Goal: Transaction & Acquisition: Purchase product/service

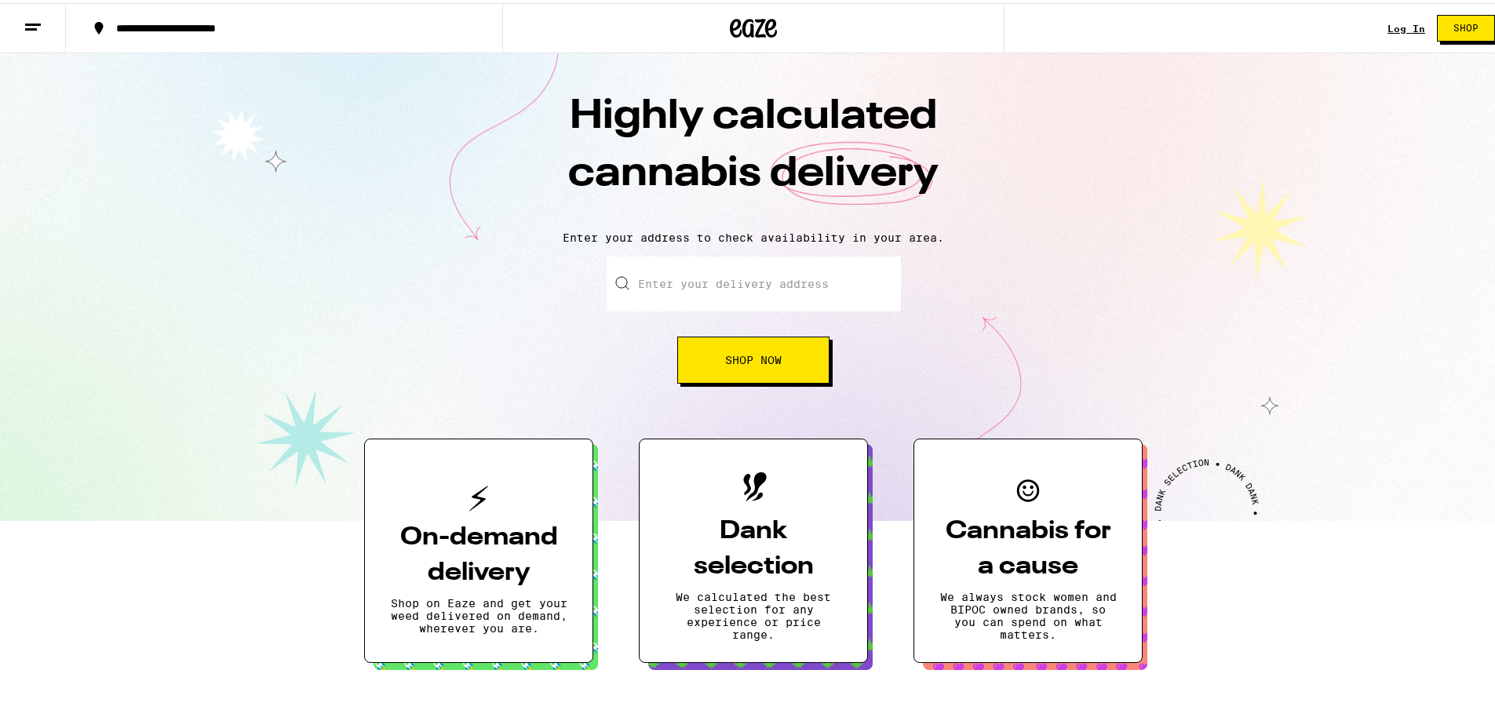
click at [757, 363] on span "Shop Now" at bounding box center [753, 357] width 57 height 11
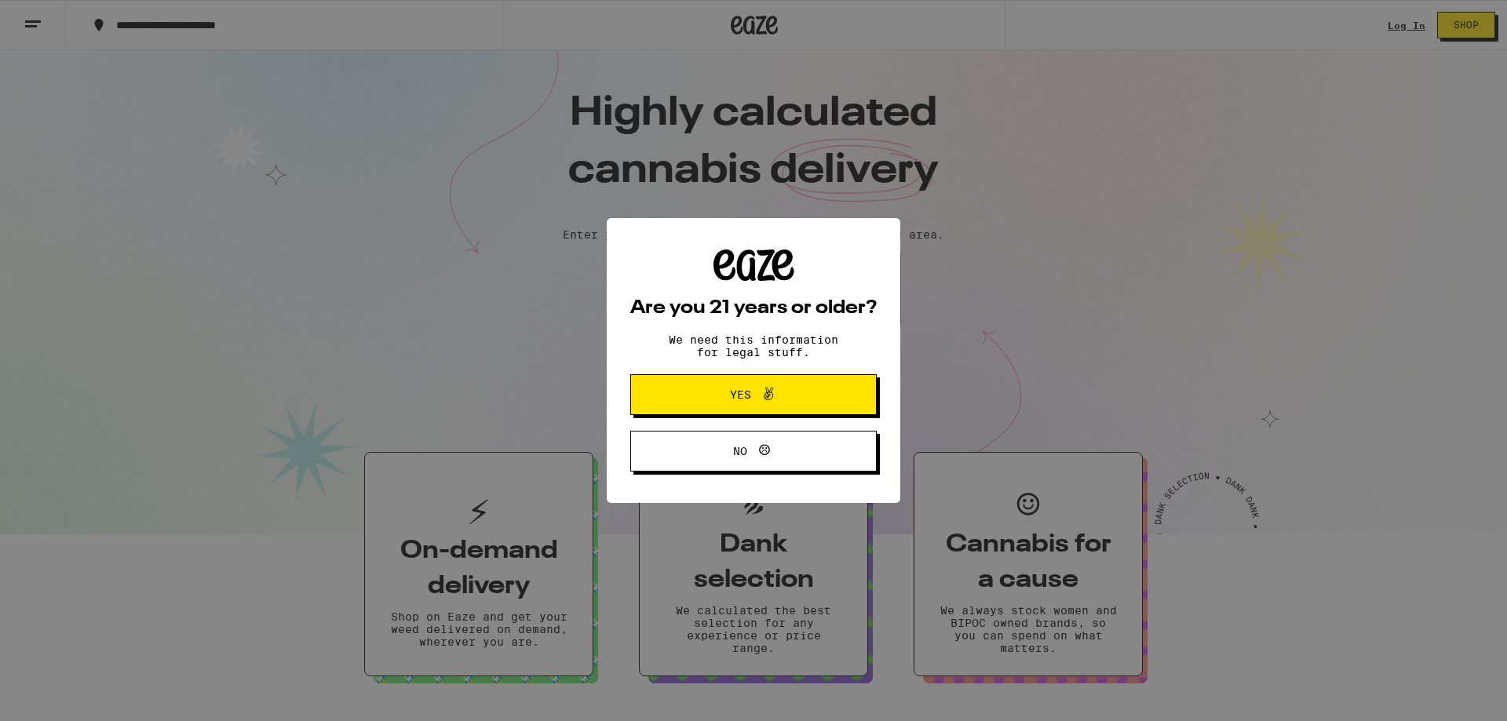
click at [753, 400] on span at bounding box center [764, 395] width 27 height 20
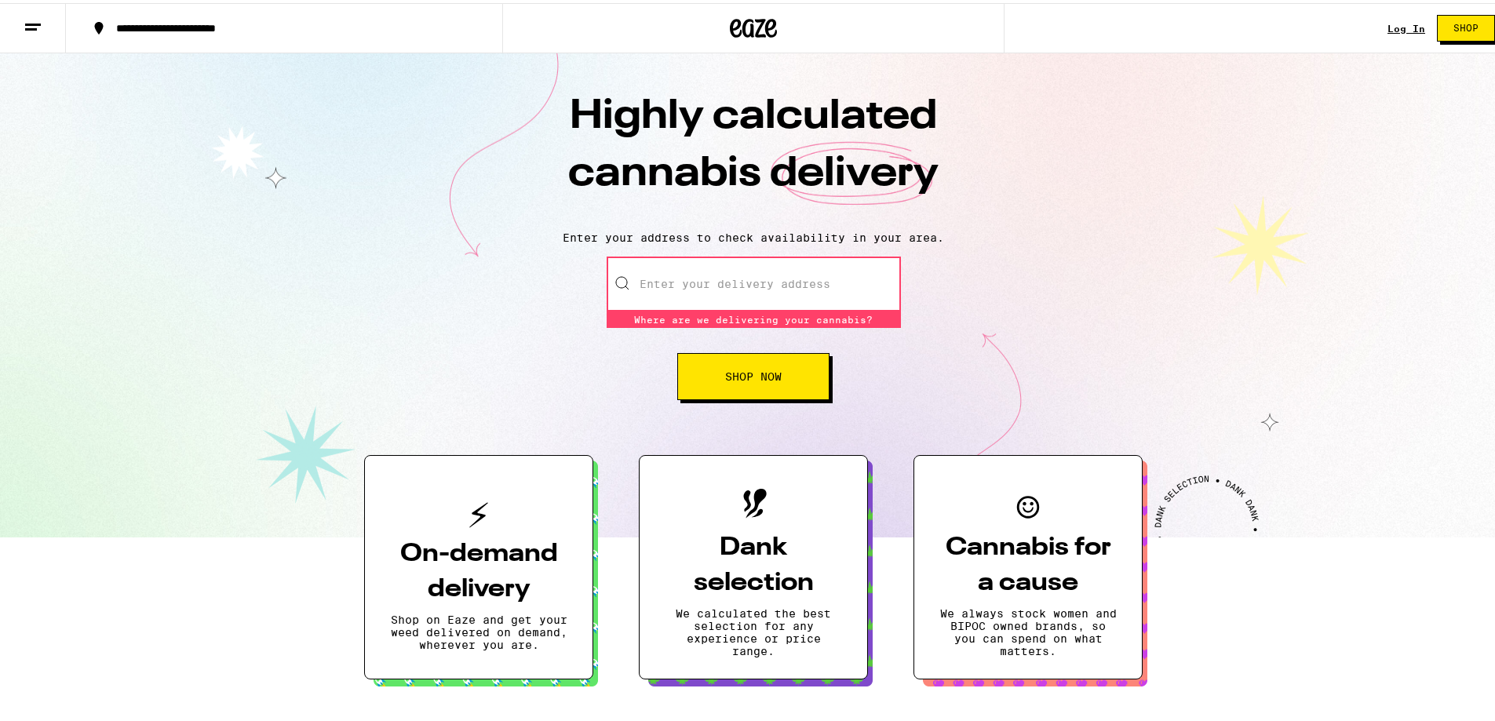
click at [750, 387] on button "Shop Now" at bounding box center [753, 373] width 152 height 47
click at [719, 283] on input "Enter your delivery address" at bounding box center [754, 280] width 294 height 55
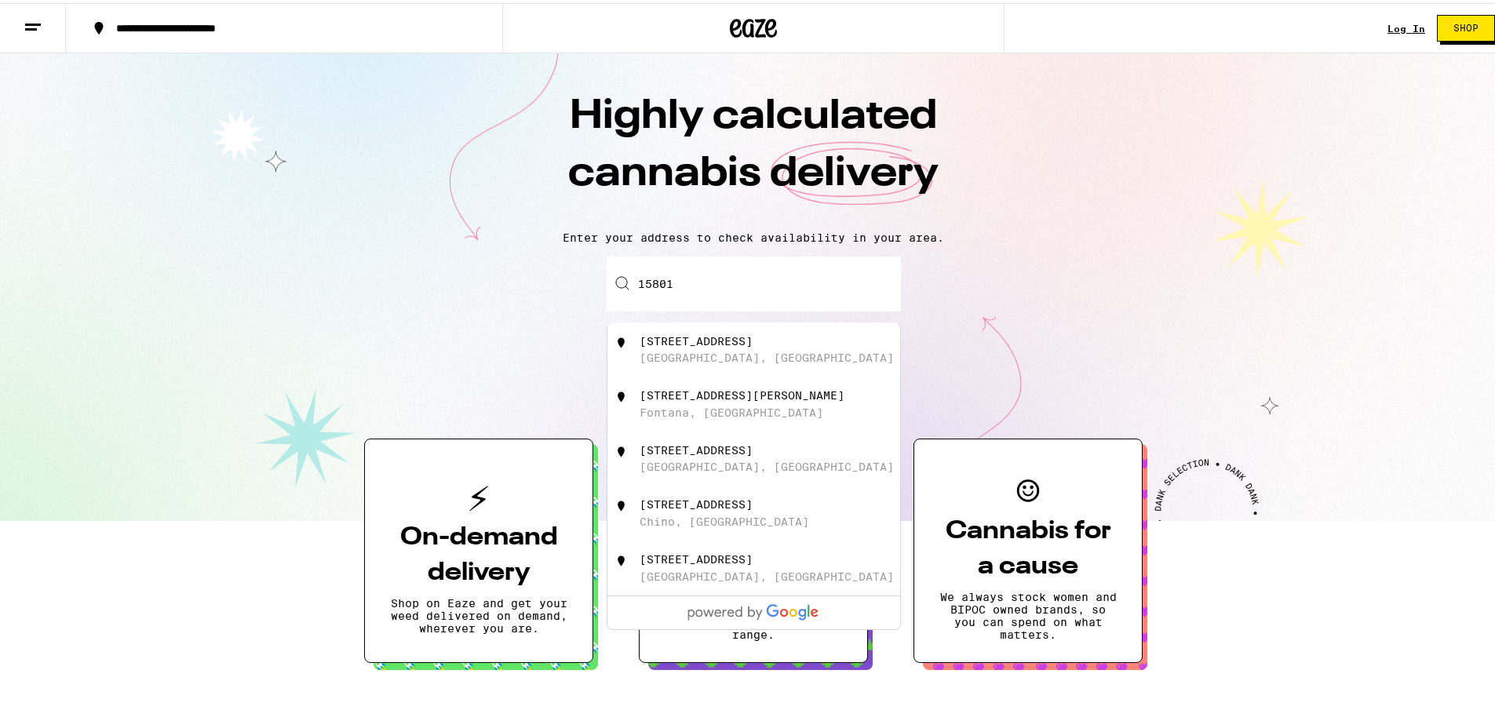
click at [702, 341] on div "15801 Rockfield Boulevard" at bounding box center [696, 338] width 113 height 13
type input "15801 Rockfield Boulevard, Irvine, CA"
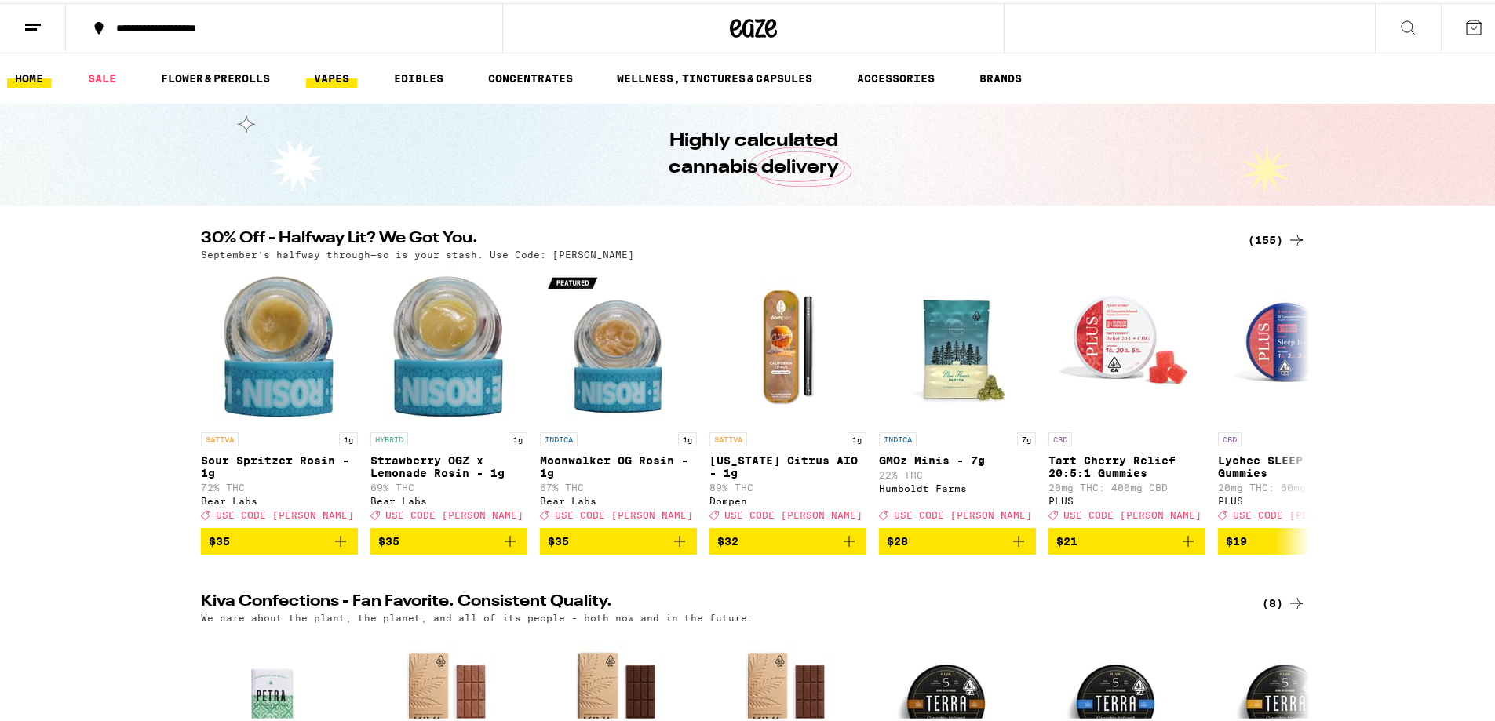
click at [341, 79] on link "VAPES" at bounding box center [331, 75] width 51 height 19
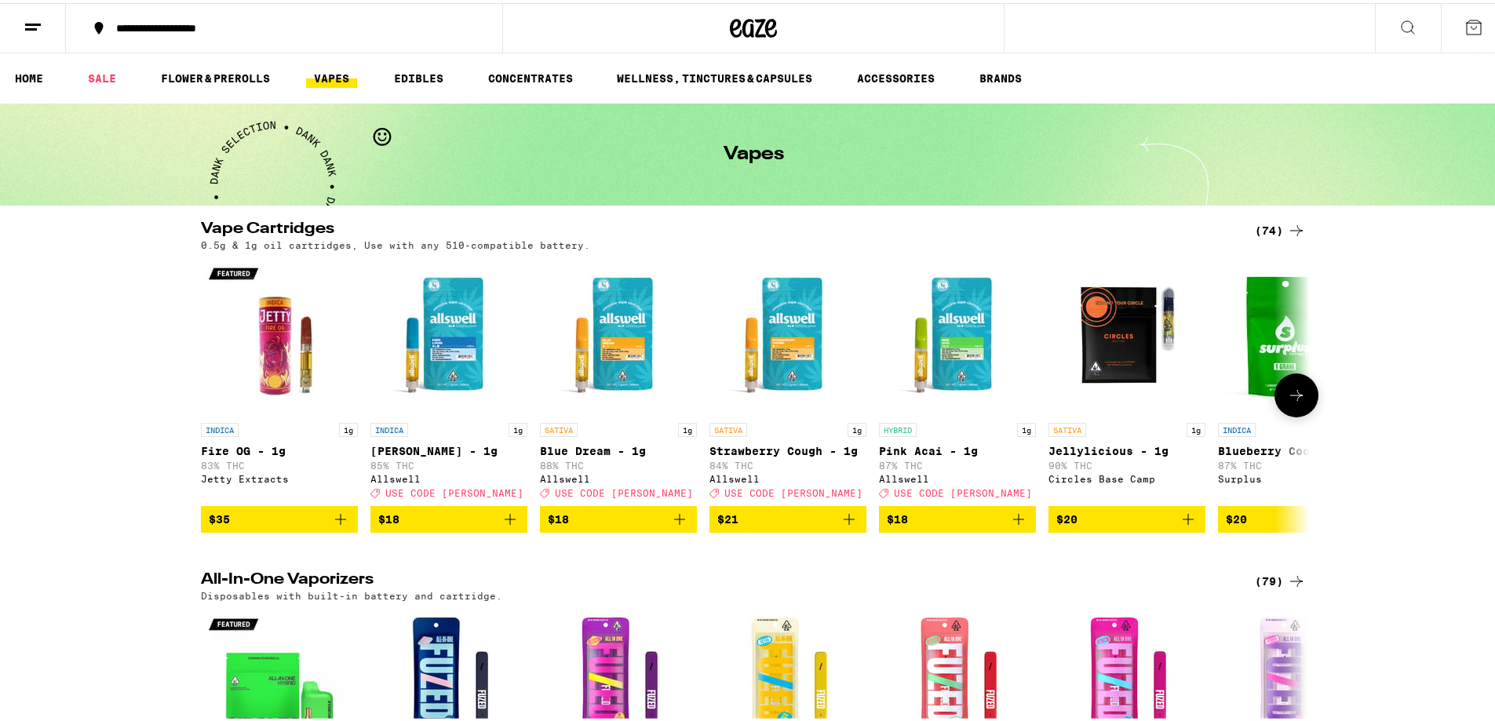
click at [1295, 402] on icon at bounding box center [1296, 392] width 19 height 19
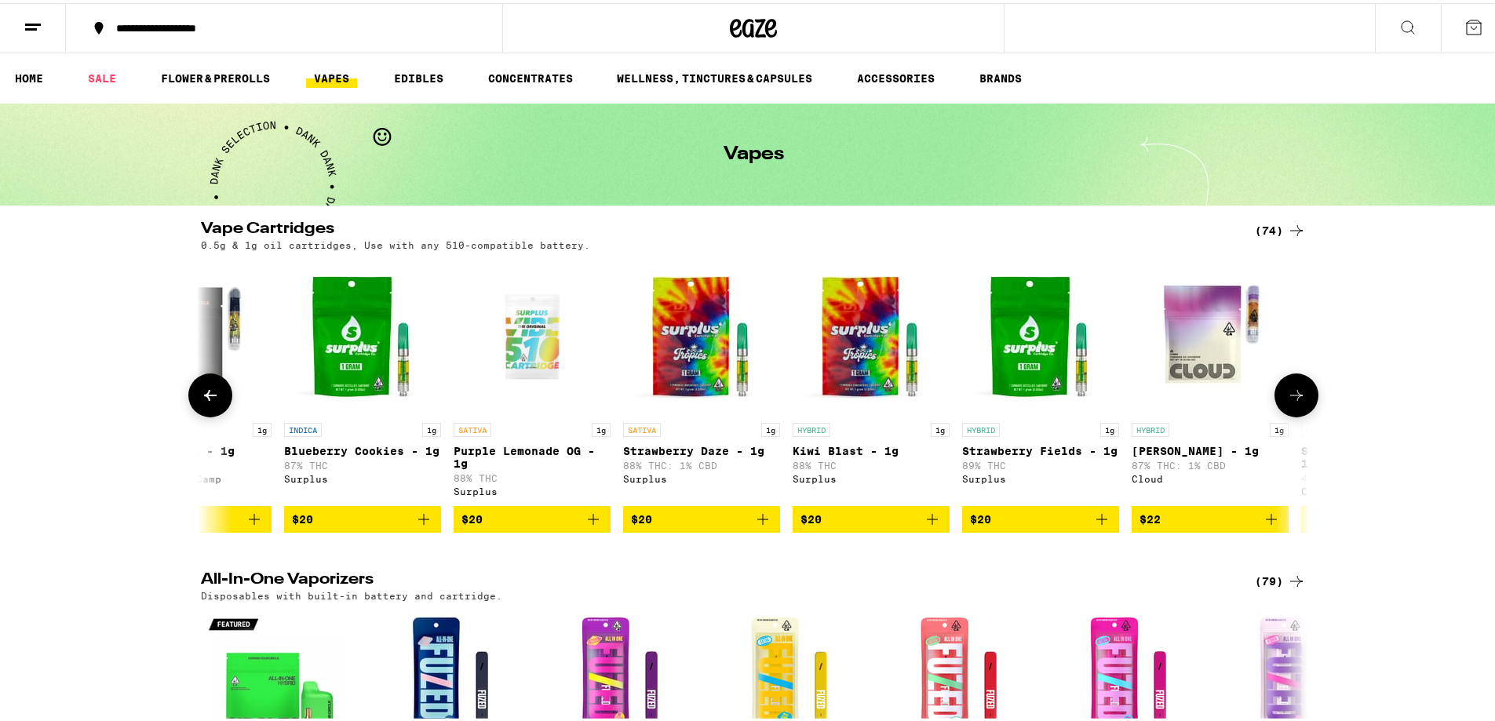
click at [1295, 402] on icon at bounding box center [1296, 392] width 19 height 19
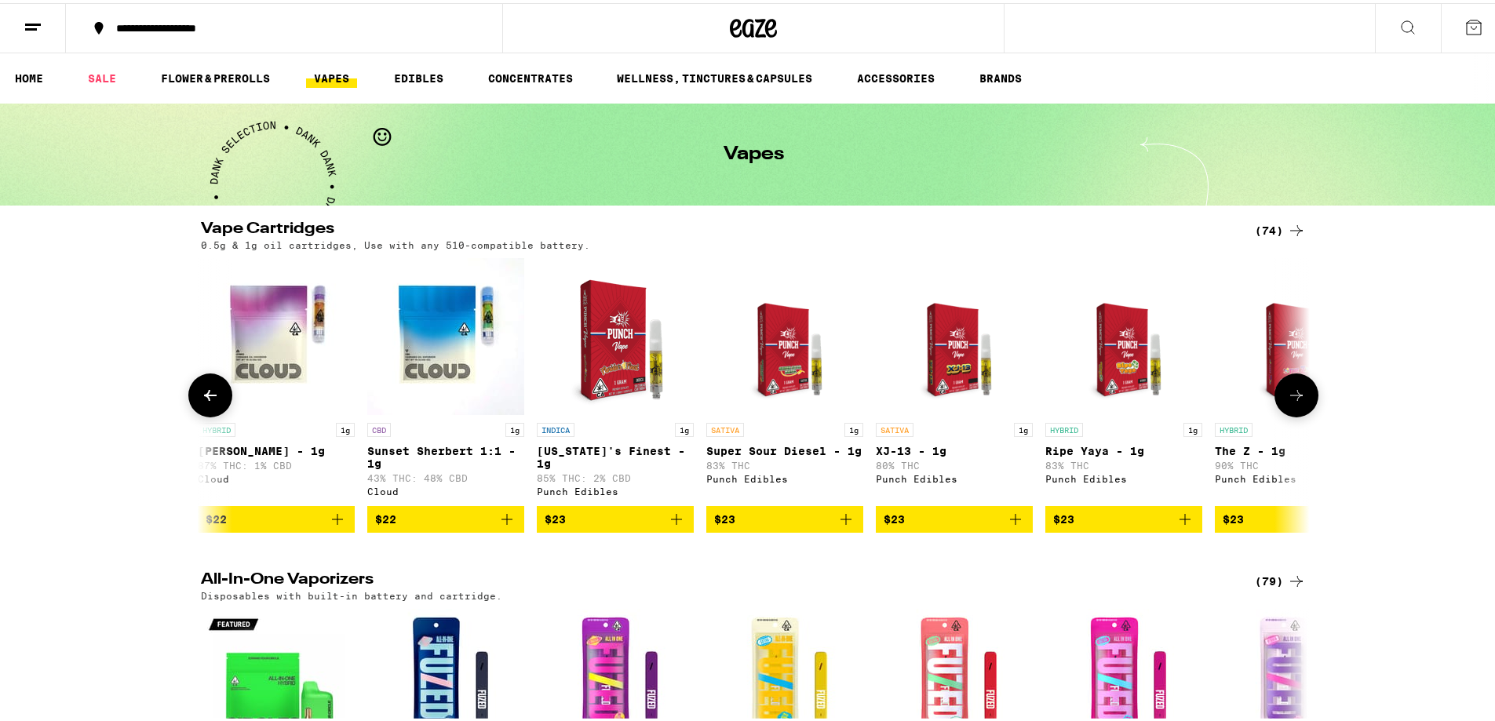
click at [1295, 402] on icon at bounding box center [1296, 392] width 19 height 19
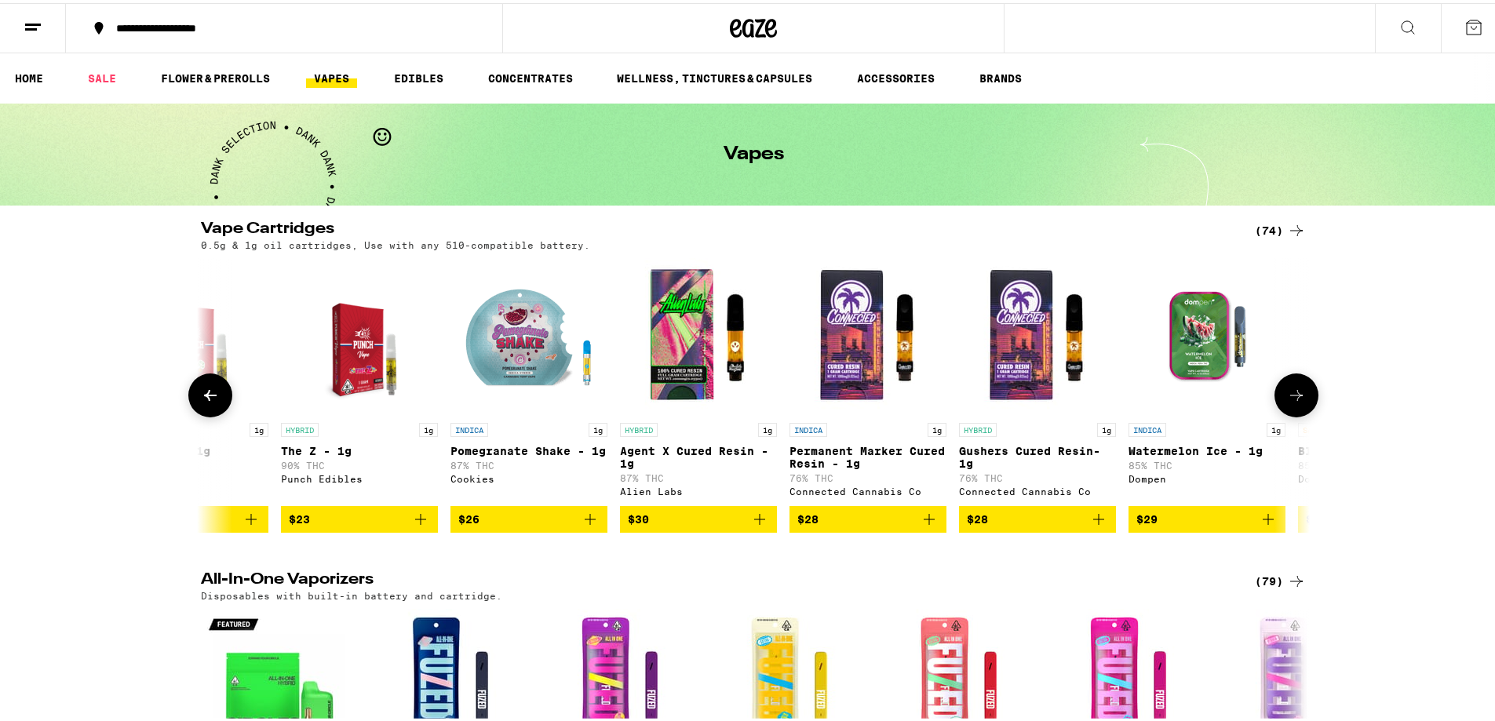
click at [1295, 402] on icon at bounding box center [1296, 392] width 19 height 19
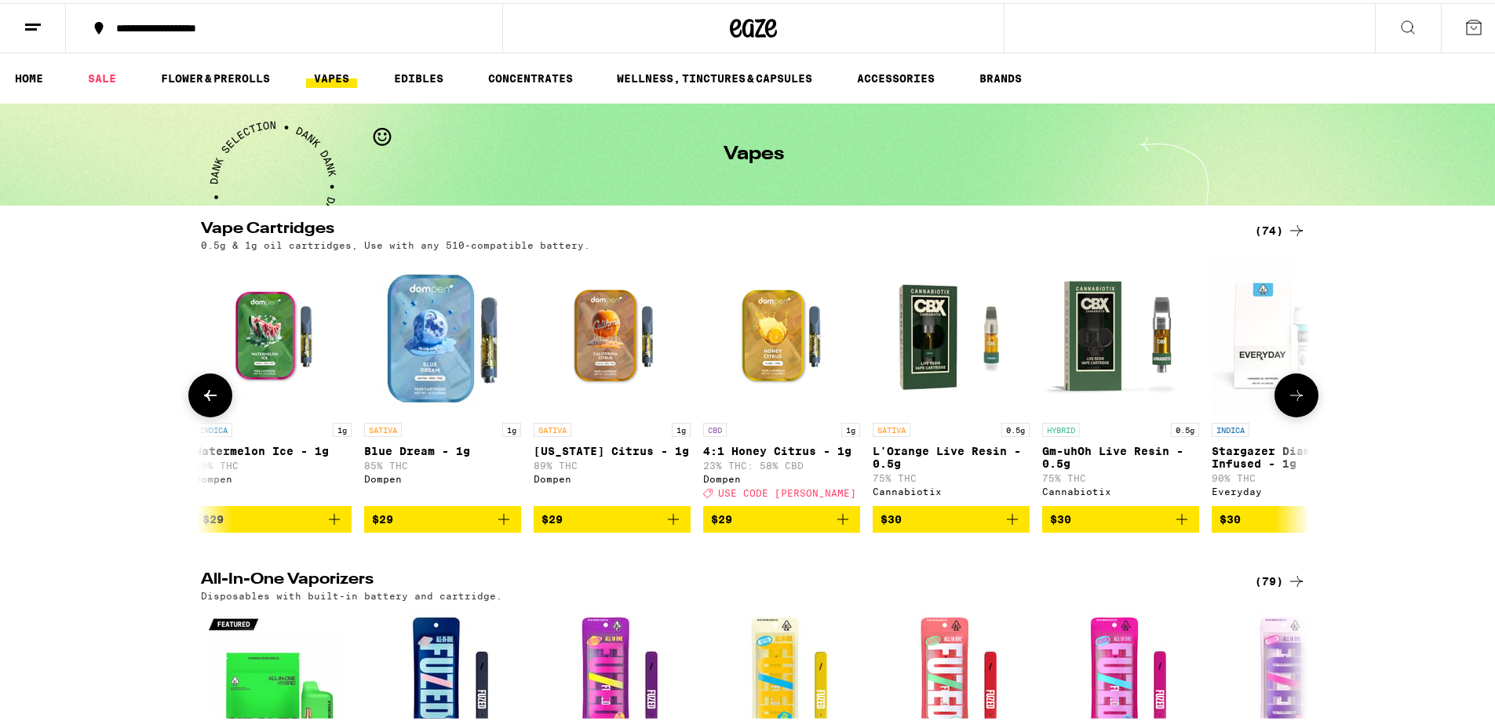
click at [1295, 402] on icon at bounding box center [1296, 392] width 19 height 19
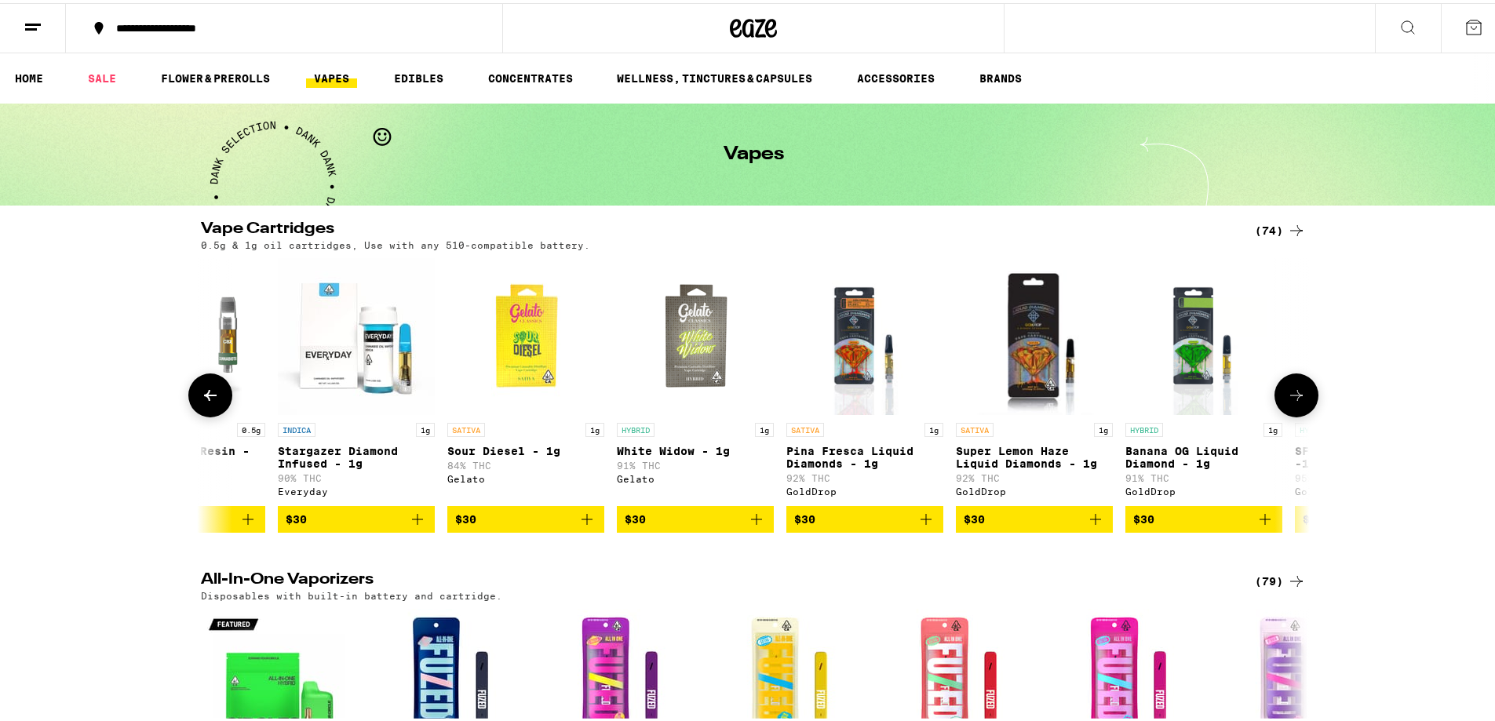
click at [1295, 402] on icon at bounding box center [1296, 392] width 19 height 19
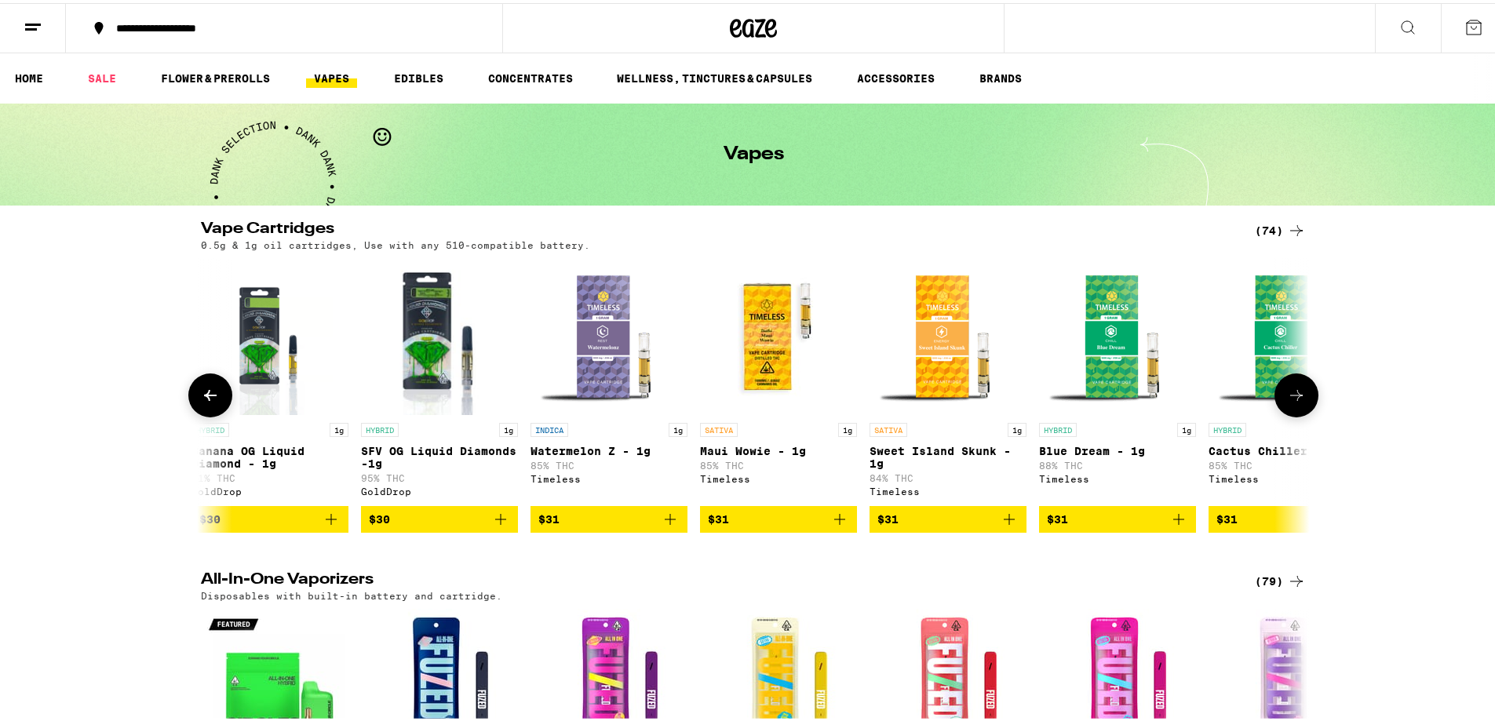
click at [1295, 402] on icon at bounding box center [1296, 392] width 19 height 19
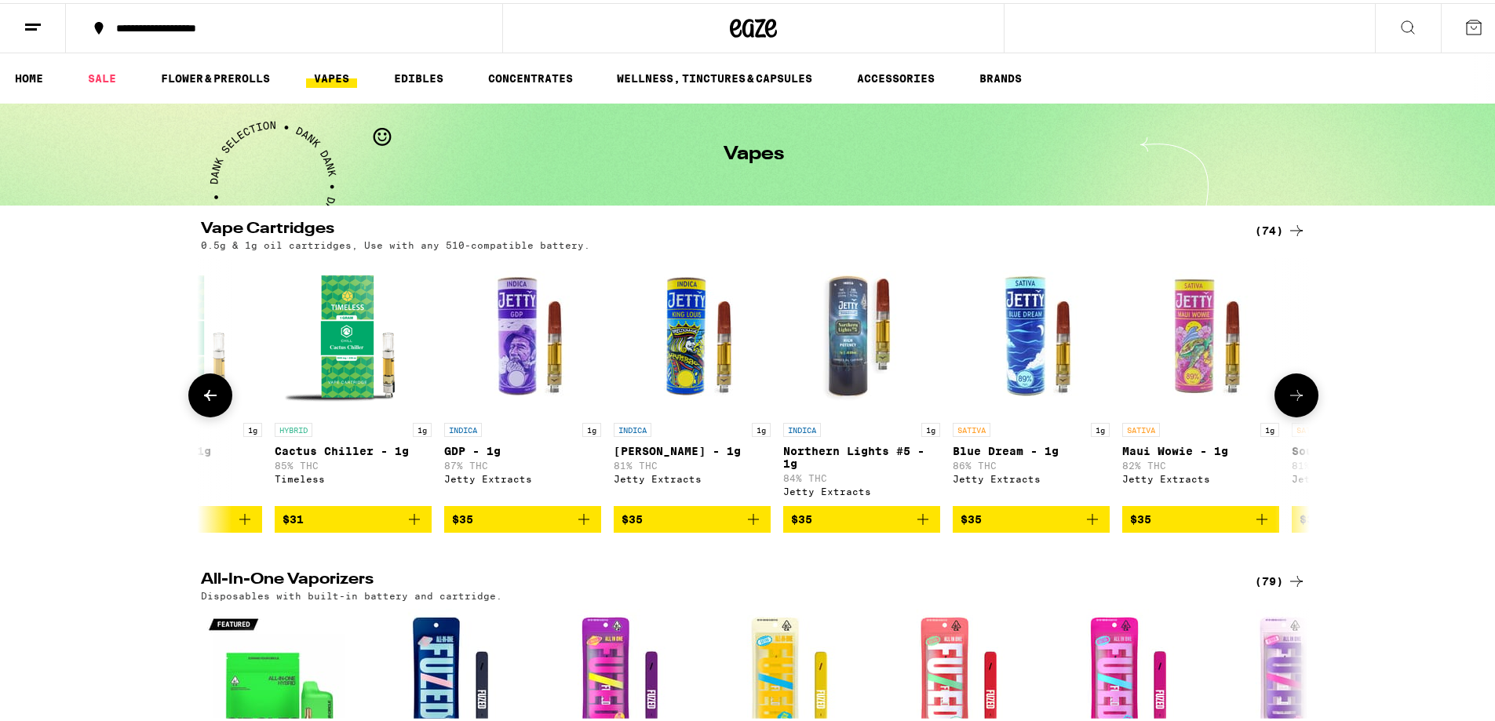
click at [1295, 402] on icon at bounding box center [1296, 392] width 19 height 19
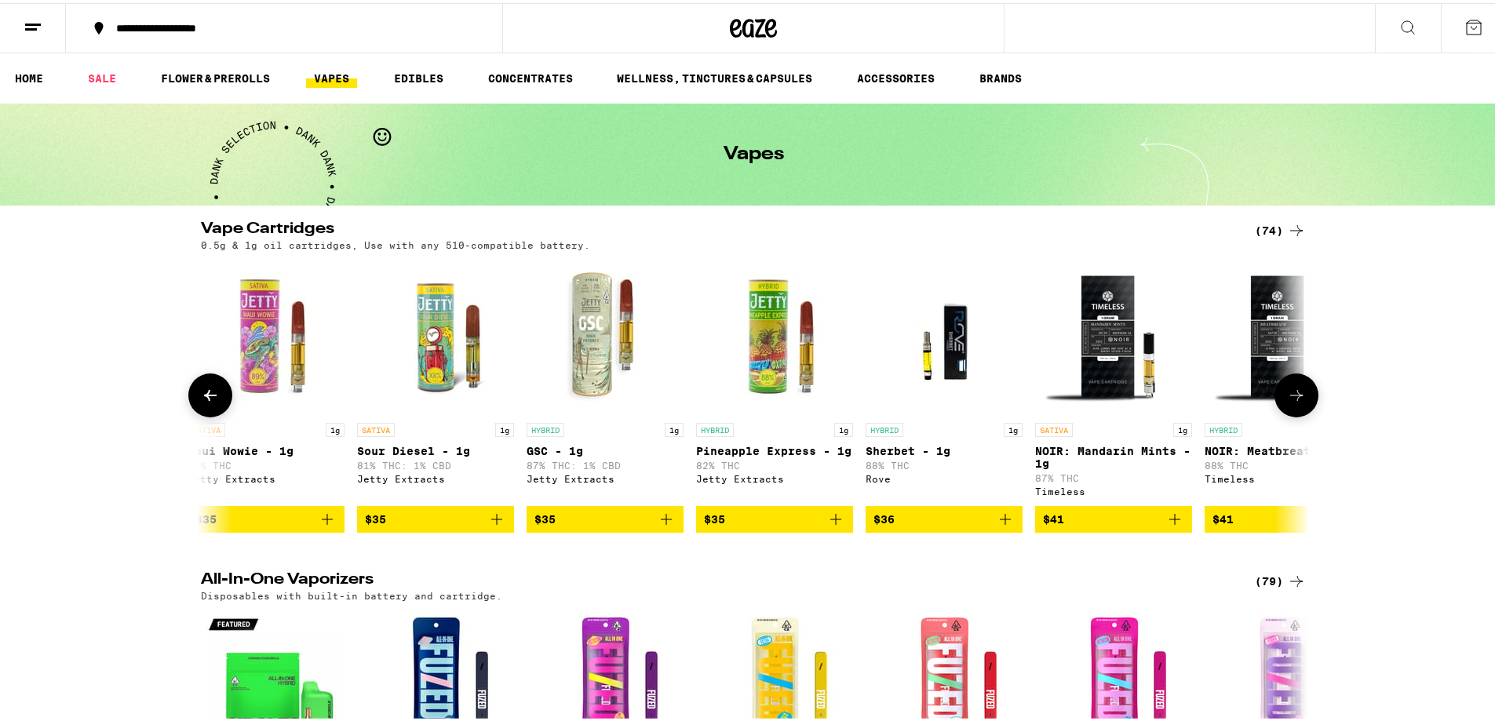
click at [1295, 402] on icon at bounding box center [1296, 392] width 19 height 19
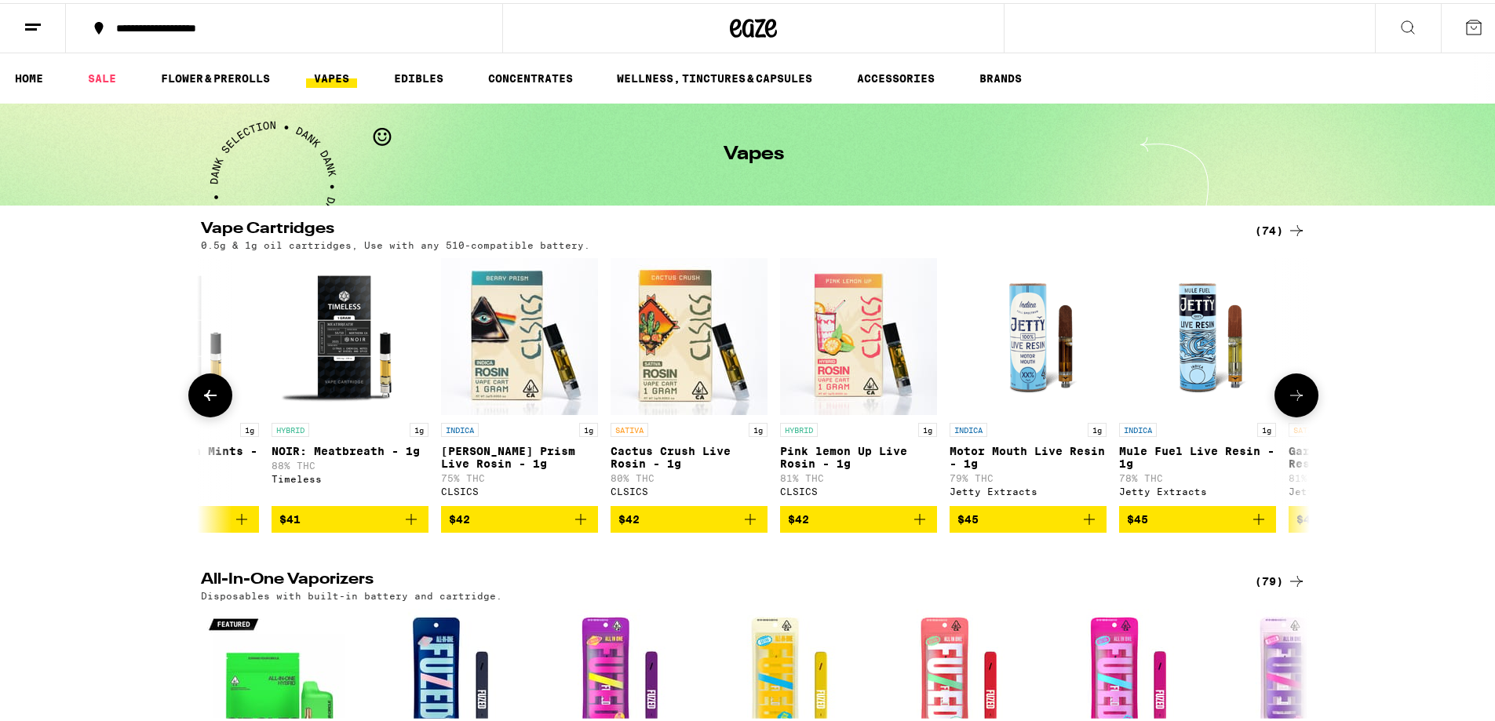
click at [1295, 402] on icon at bounding box center [1296, 392] width 19 height 19
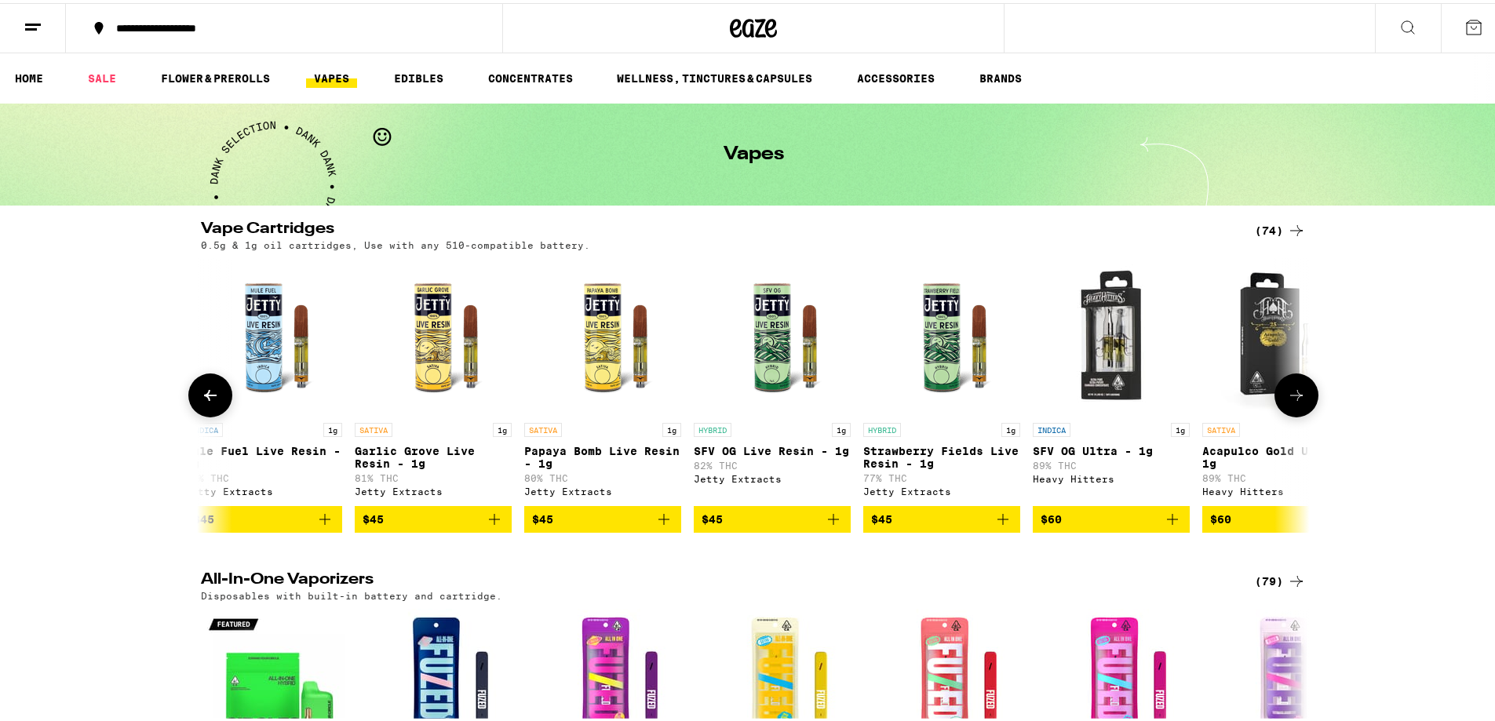
click at [1295, 402] on icon at bounding box center [1296, 392] width 19 height 19
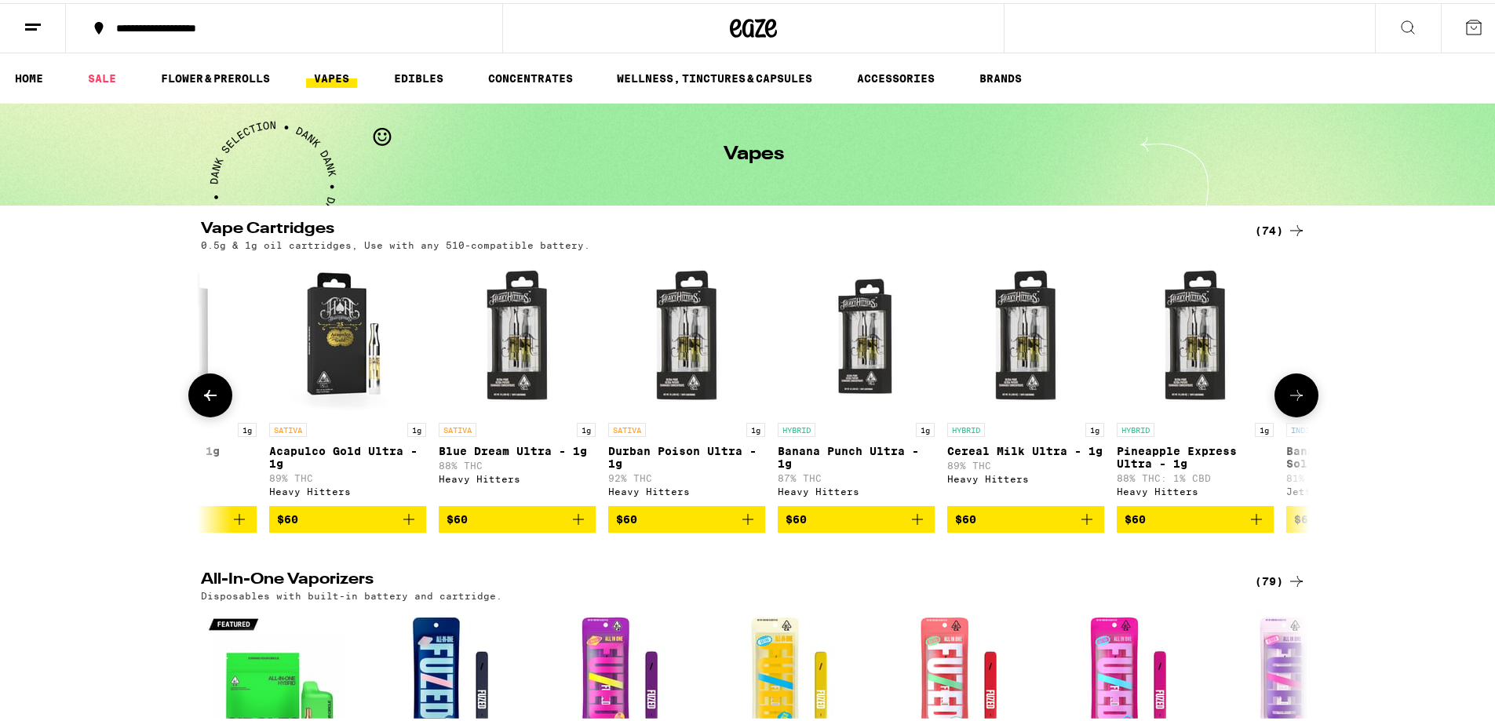
click at [1295, 402] on icon at bounding box center [1296, 392] width 19 height 19
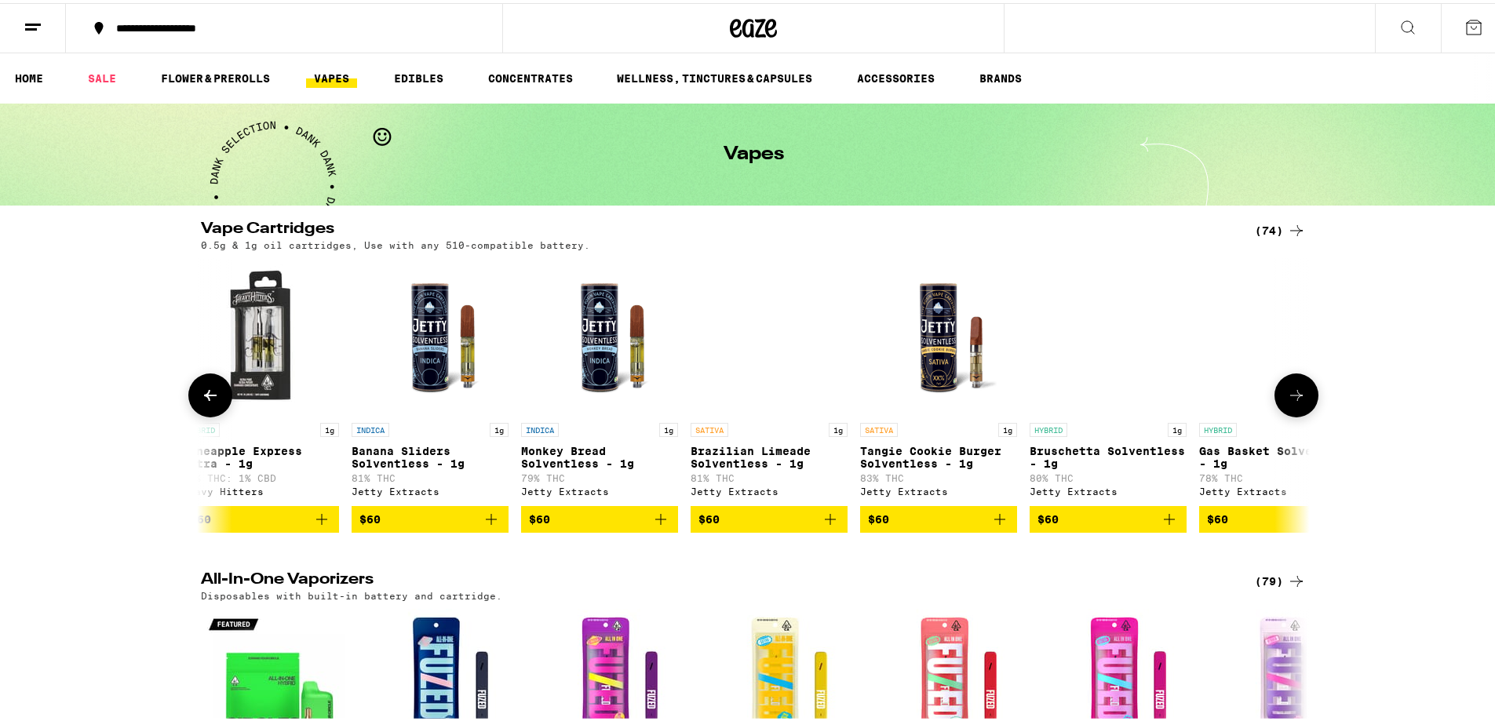
click at [1295, 402] on icon at bounding box center [1296, 392] width 19 height 19
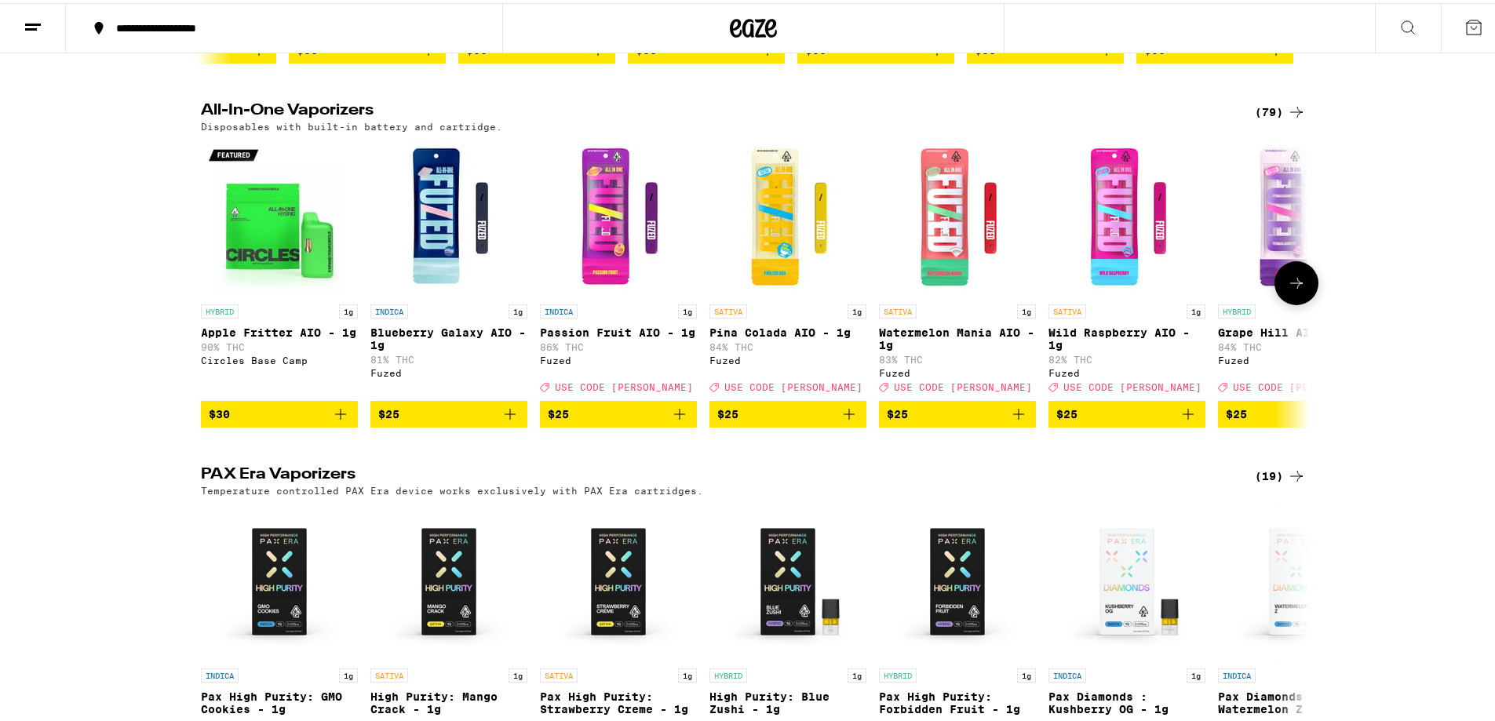
scroll to position [471, 0]
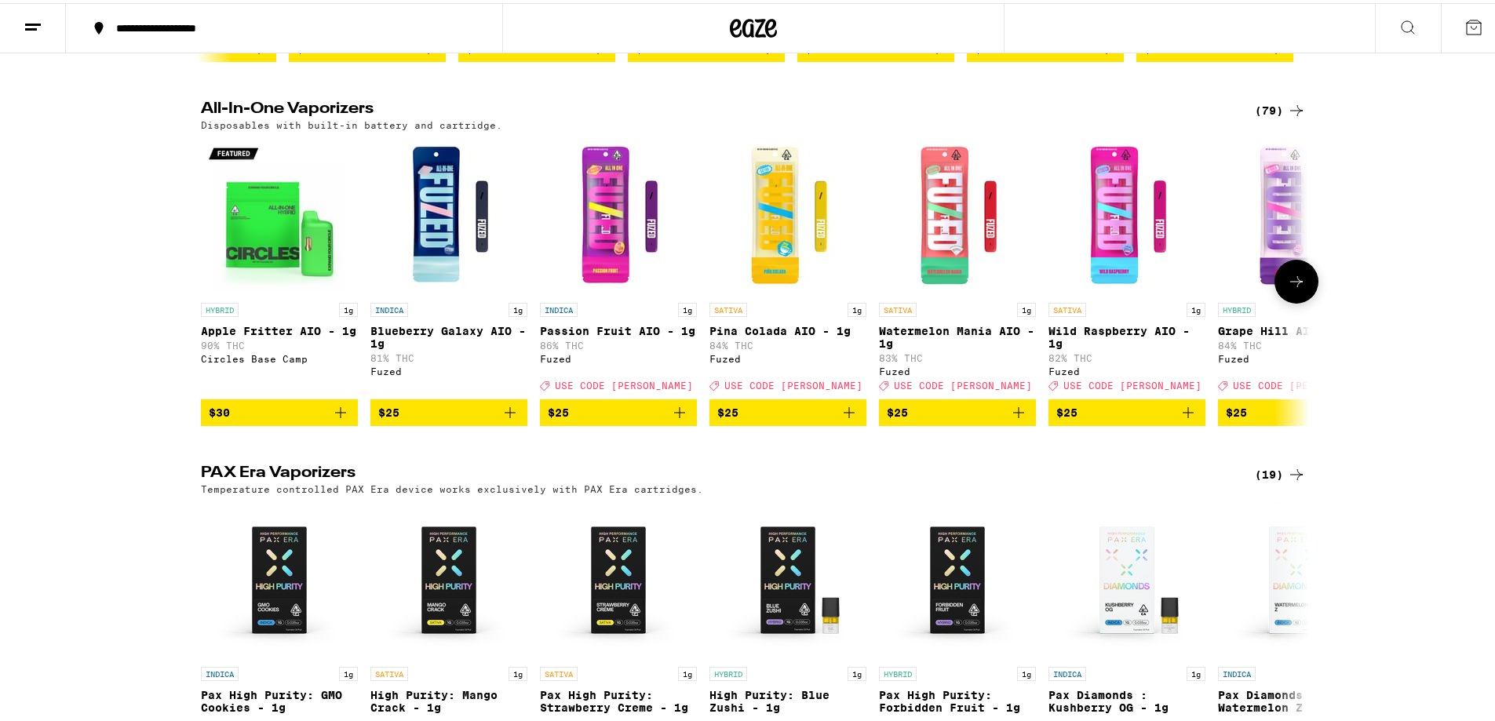
click at [1287, 288] on icon at bounding box center [1296, 278] width 19 height 19
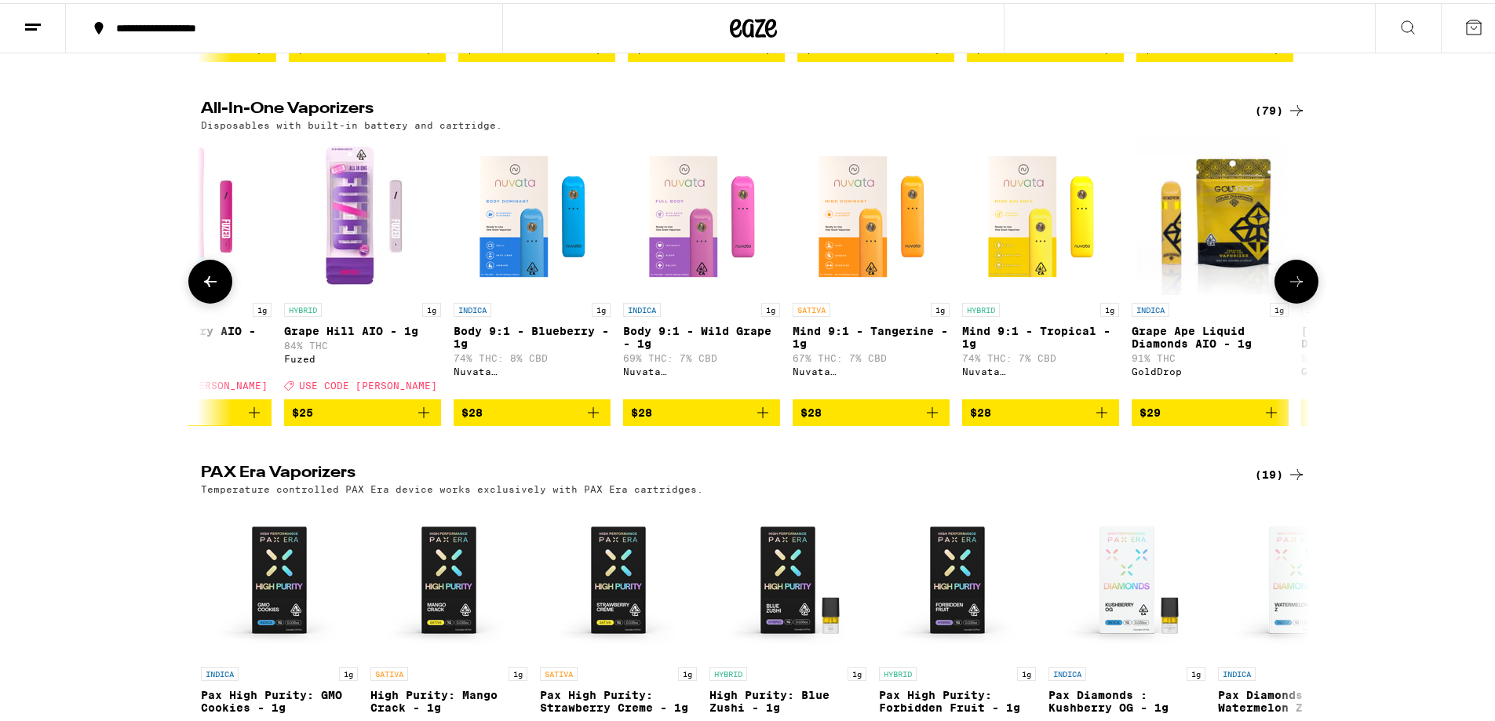
click at [1287, 288] on icon at bounding box center [1296, 278] width 19 height 19
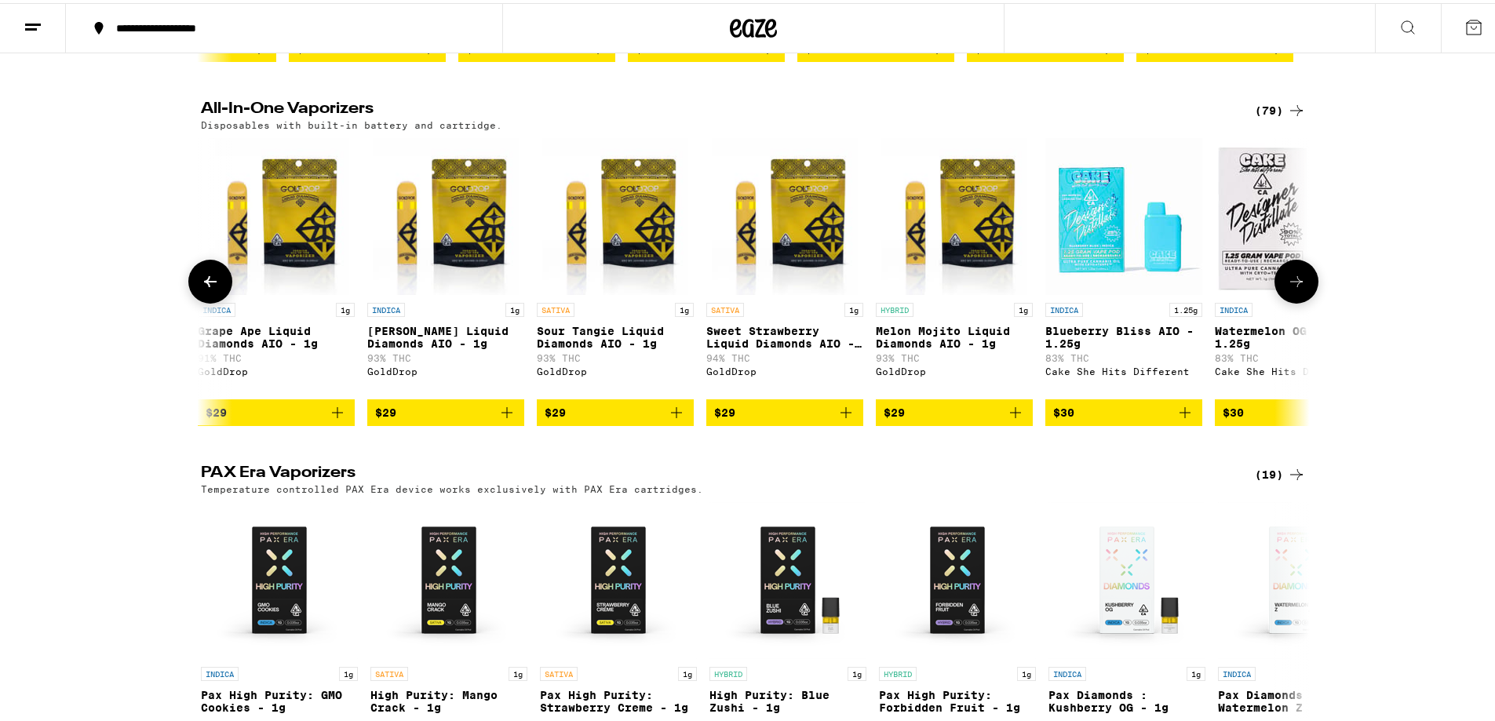
click at [1287, 288] on icon at bounding box center [1296, 278] width 19 height 19
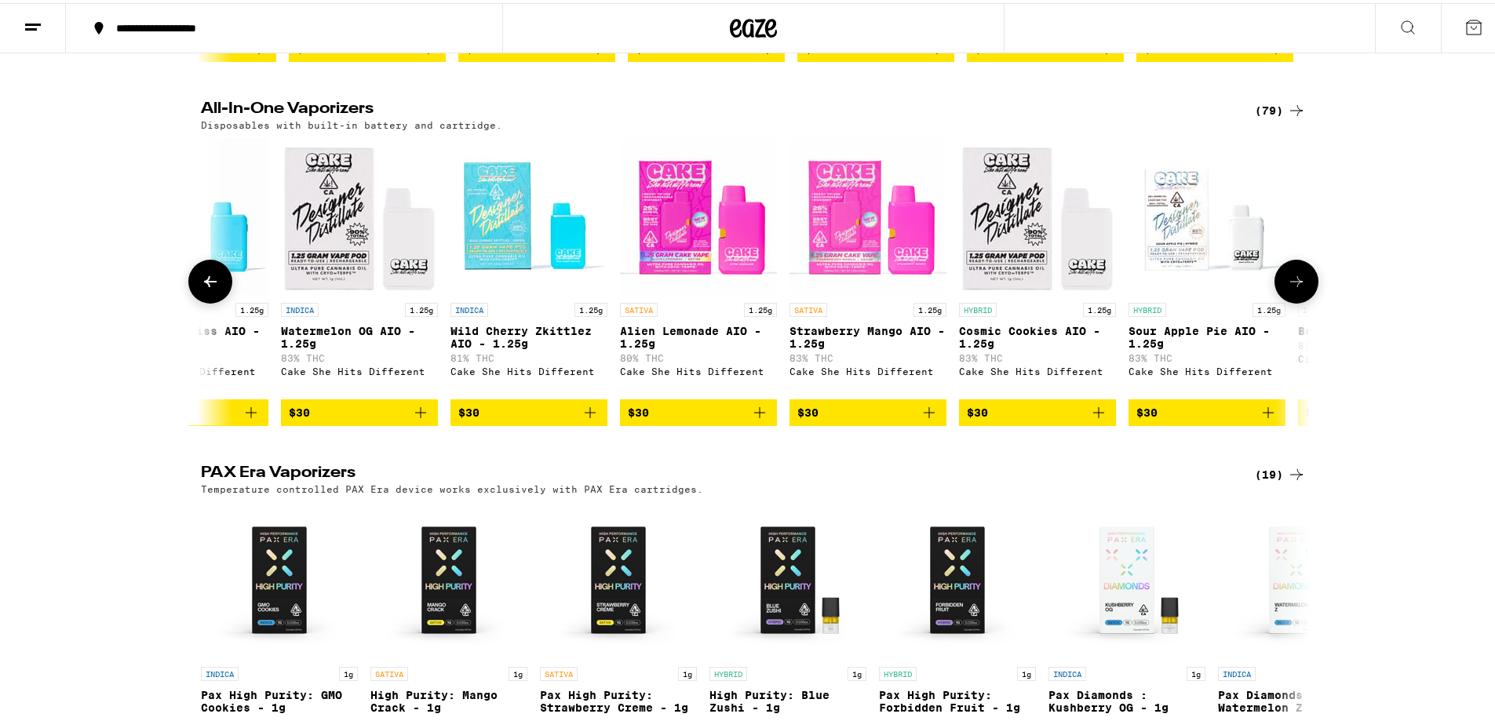
click at [1287, 288] on icon at bounding box center [1296, 278] width 19 height 19
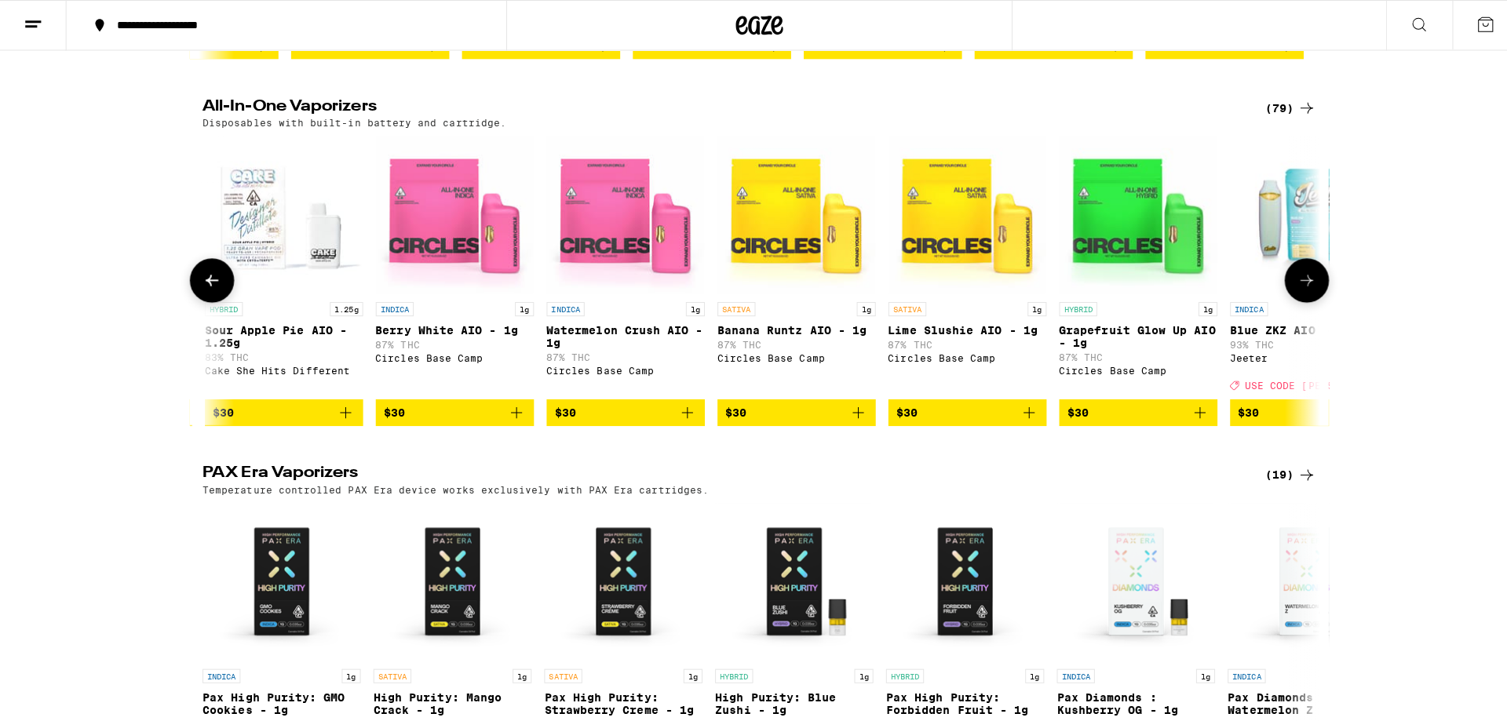
scroll to position [0, 3735]
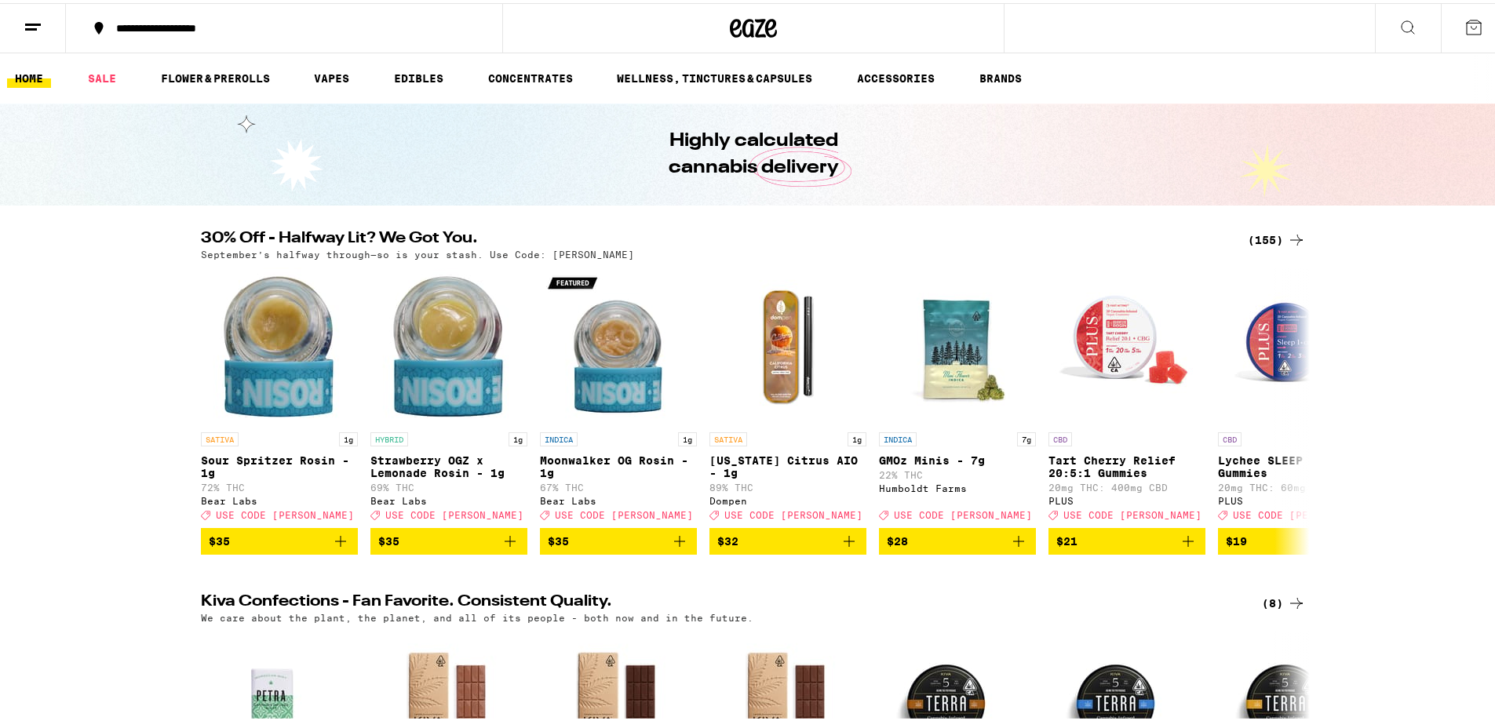
click at [1398, 22] on icon at bounding box center [1407, 24] width 19 height 19
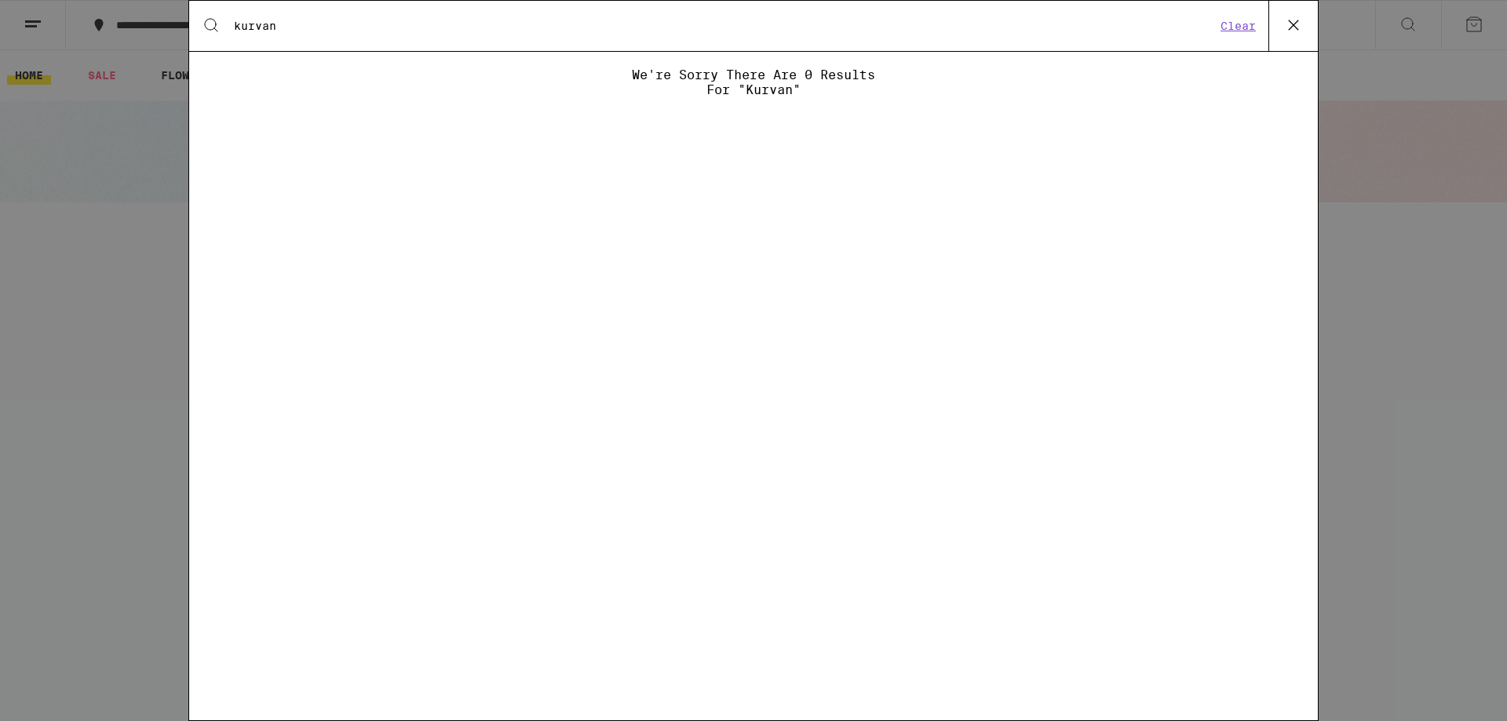
type input "kurvana"
